Goal: Information Seeking & Learning: Learn about a topic

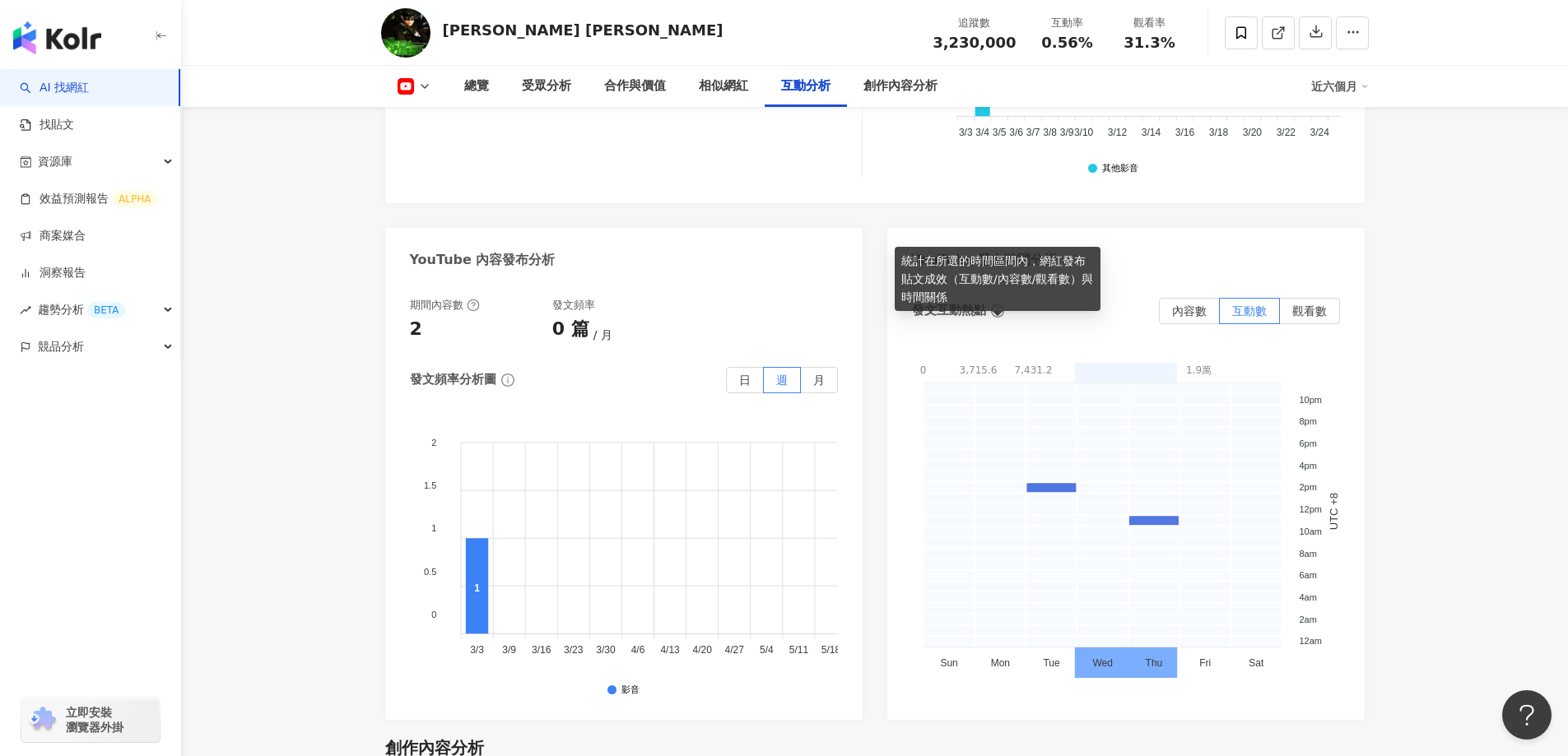
scroll to position [3443, 0]
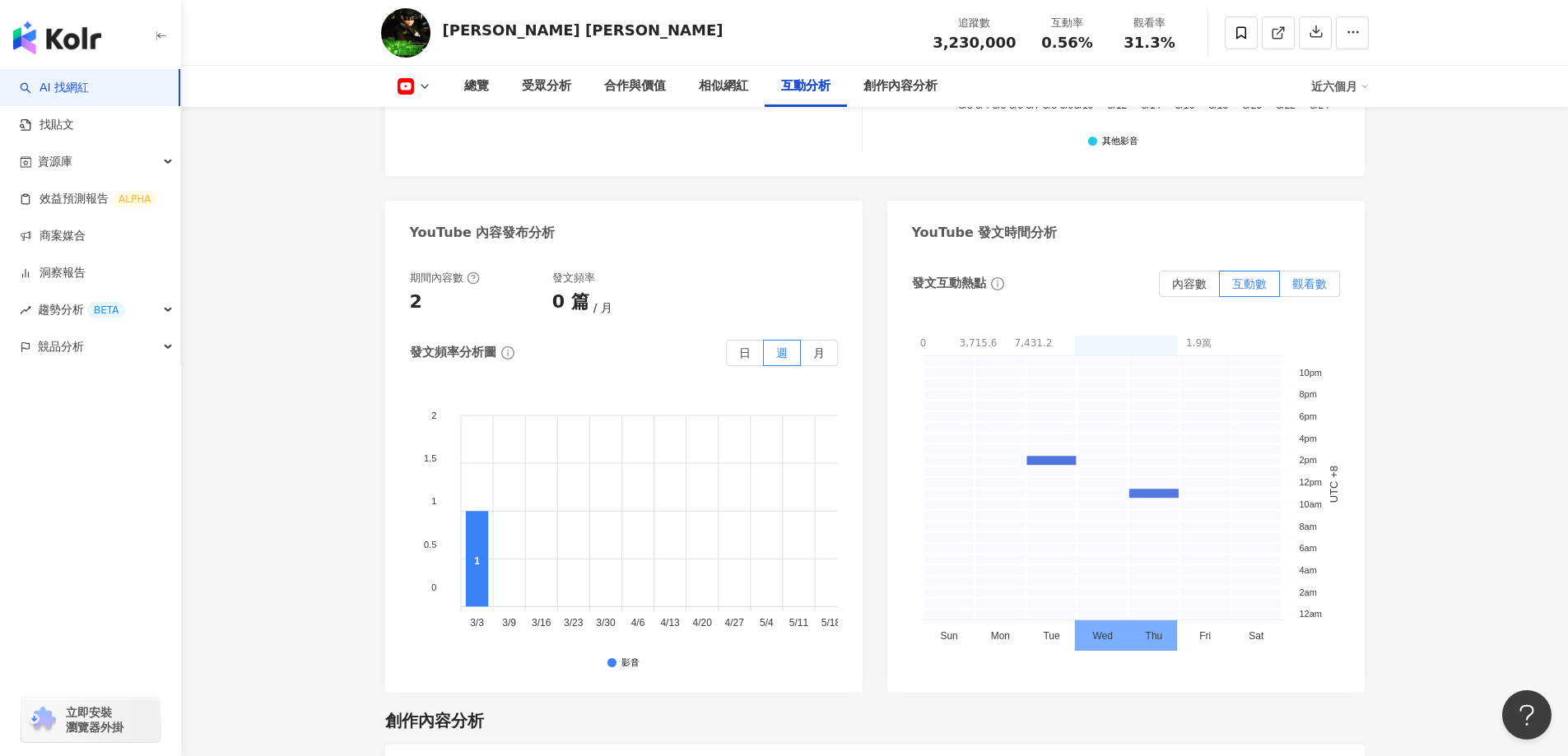
click at [1303, 291] on span "觀看數" at bounding box center [1309, 284] width 34 height 13
click at [69, 276] on link "洞察報告" at bounding box center [53, 273] width 66 height 17
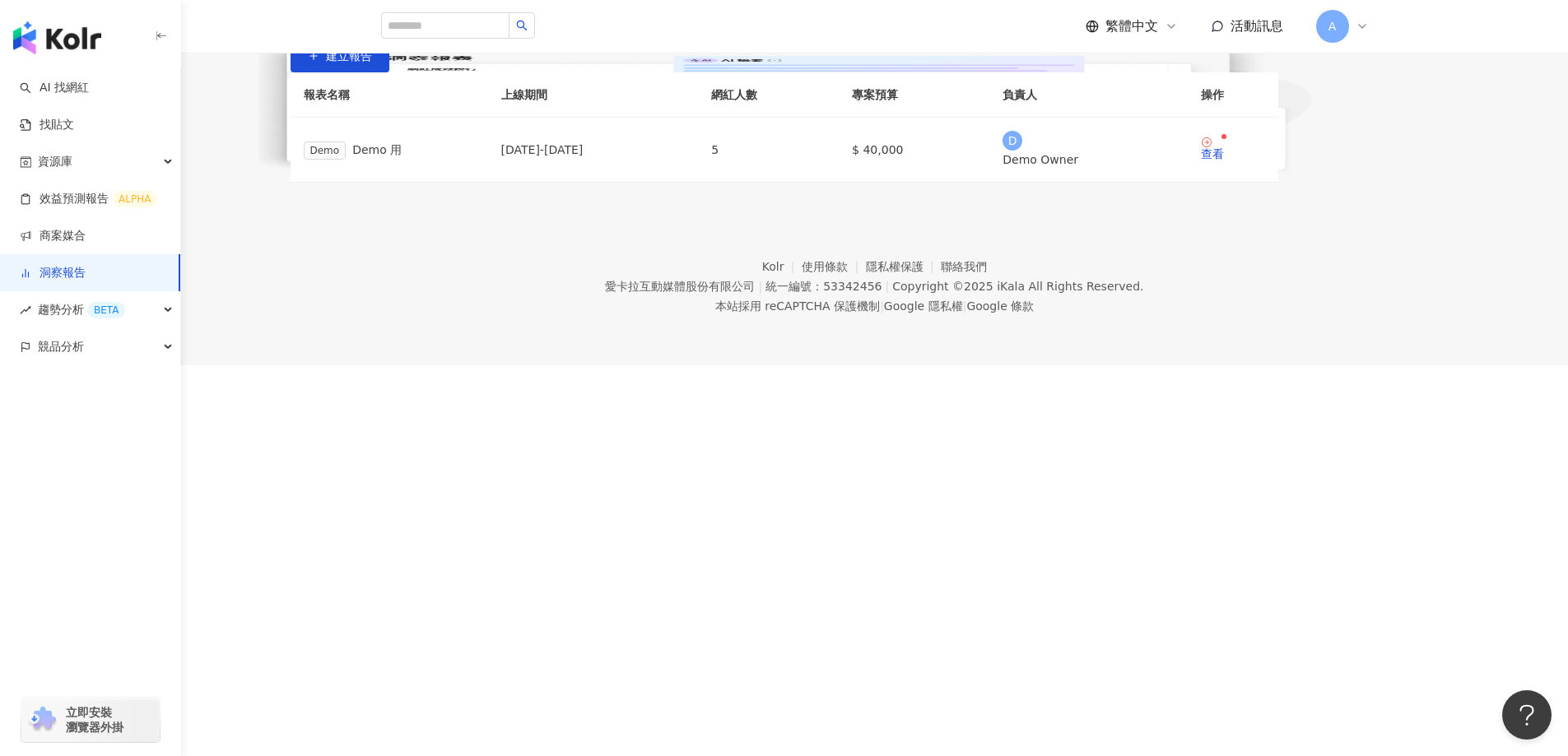
click at [1359, 37] on div "A" at bounding box center [1342, 26] width 53 height 33
click at [1425, 26] on header "繁體中文 活動訊息 A" at bounding box center [874, 27] width 1386 height 54
